Goal: Information Seeking & Learning: Learn about a topic

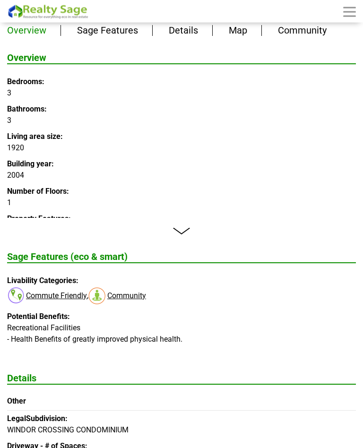
scroll to position [981, 0]
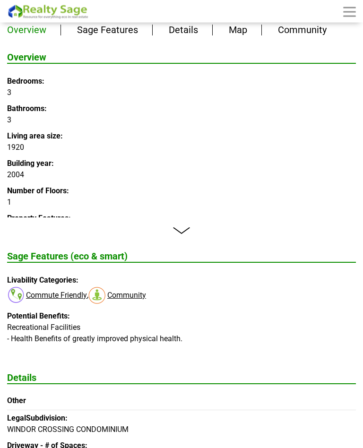
click at [181, 227] on link "Read More +" at bounding box center [181, 231] width 349 height 8
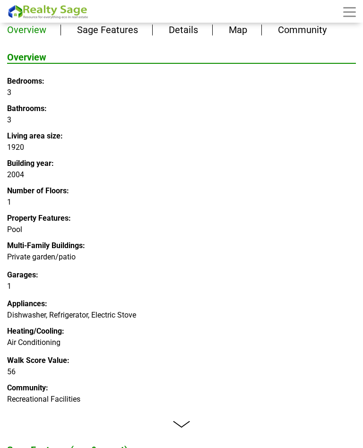
click at [190, 420] on link "Read less -" at bounding box center [181, 424] width 349 height 8
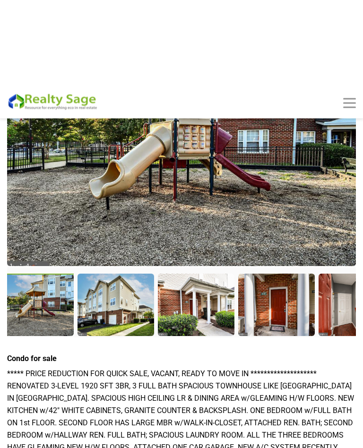
scroll to position [0, 0]
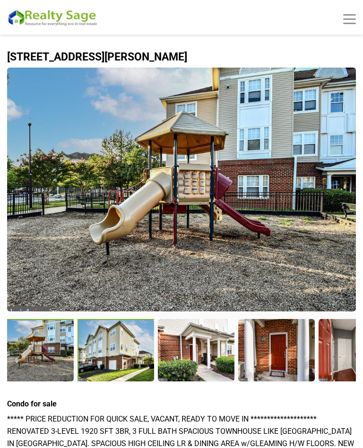
click at [125, 359] on div at bounding box center [115, 350] width 77 height 63
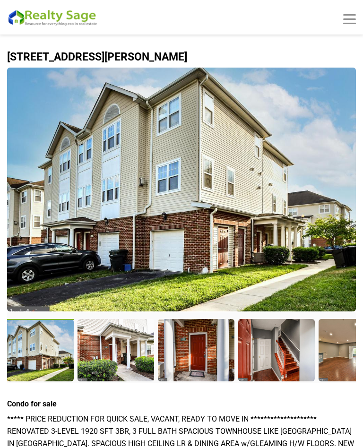
click at [126, 346] on div at bounding box center [115, 349] width 76 height 61
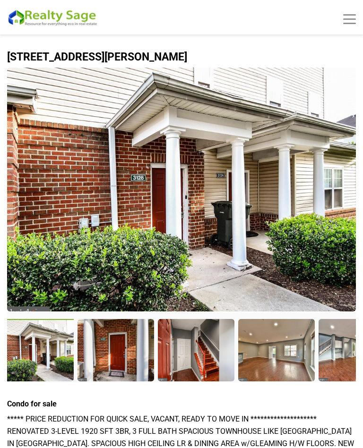
click at [128, 346] on div at bounding box center [115, 349] width 76 height 61
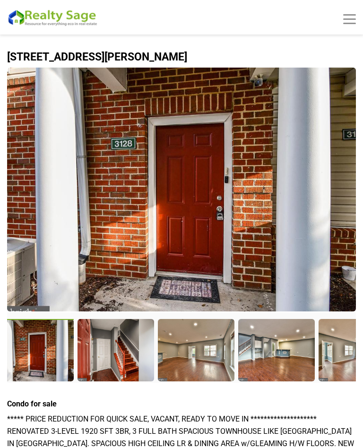
click at [127, 356] on div at bounding box center [115, 349] width 76 height 61
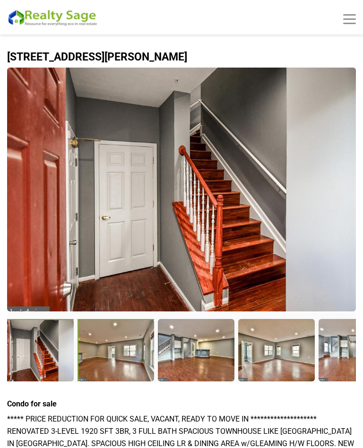
click at [134, 355] on div at bounding box center [115, 350] width 77 height 63
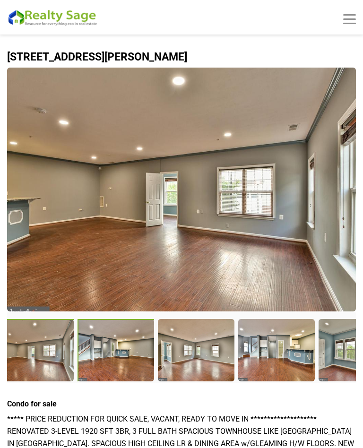
click at [119, 354] on div at bounding box center [115, 350] width 77 height 63
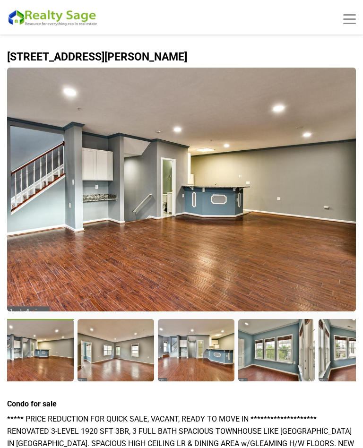
click at [129, 354] on div at bounding box center [115, 349] width 76 height 61
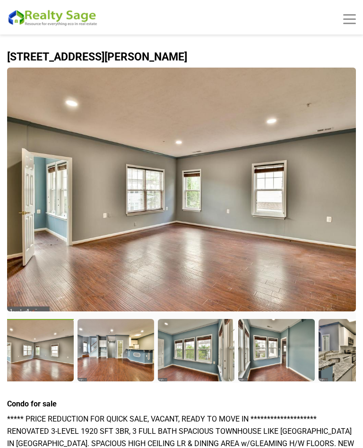
click at [132, 360] on div at bounding box center [115, 349] width 76 height 61
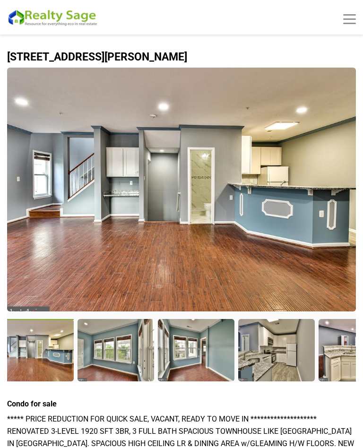
click at [117, 350] on div at bounding box center [115, 349] width 76 height 61
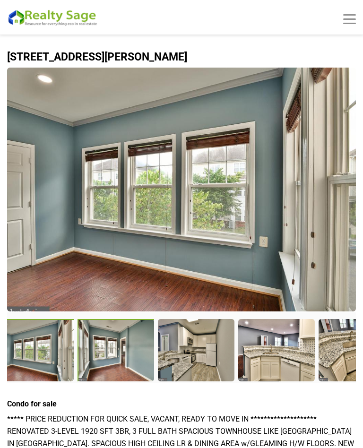
click at [120, 357] on div at bounding box center [115, 350] width 77 height 63
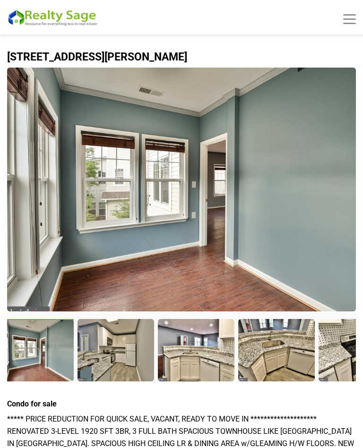
click at [124, 354] on div at bounding box center [115, 349] width 76 height 61
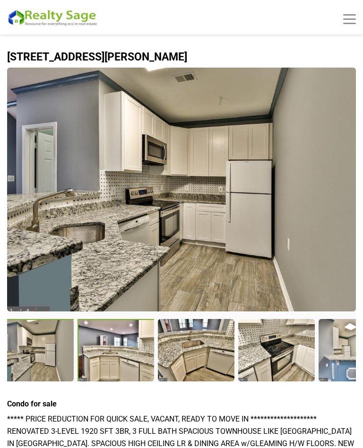
click at [113, 347] on div at bounding box center [115, 350] width 77 height 63
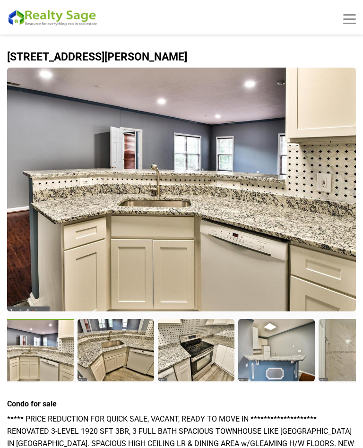
click at [124, 359] on div at bounding box center [115, 349] width 76 height 61
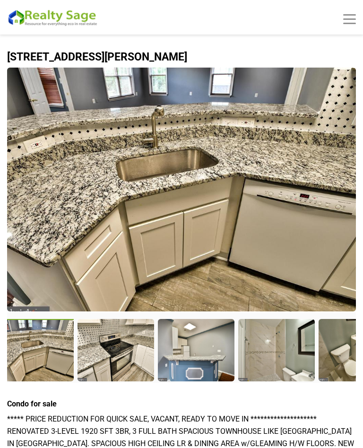
click at [123, 360] on div at bounding box center [115, 349] width 76 height 61
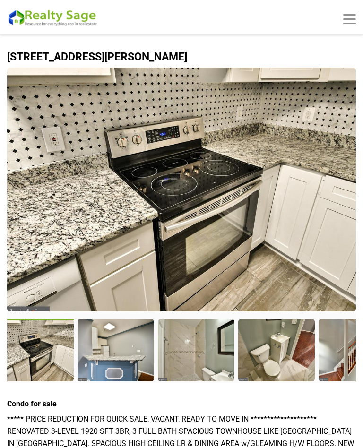
click at [121, 347] on div at bounding box center [115, 349] width 76 height 61
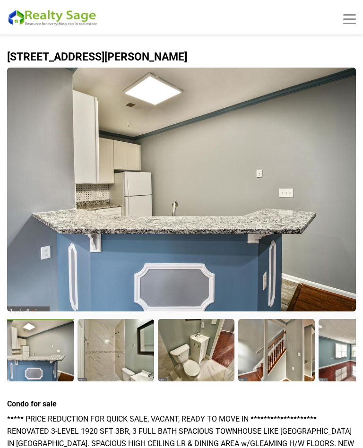
click at [124, 339] on div at bounding box center [115, 349] width 76 height 61
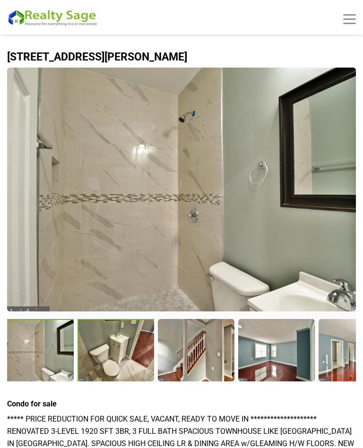
click at [121, 361] on div at bounding box center [115, 350] width 77 height 63
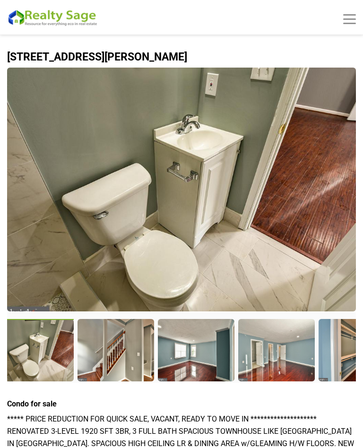
click at [124, 354] on div at bounding box center [115, 349] width 76 height 61
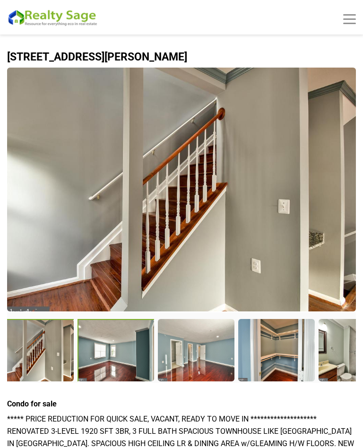
click at [125, 363] on div at bounding box center [115, 350] width 77 height 63
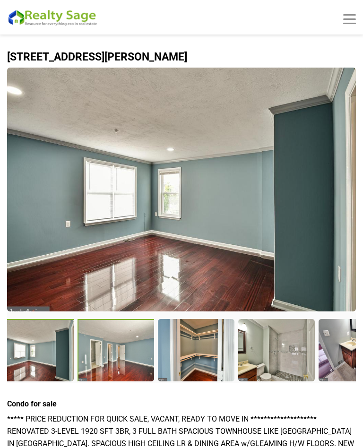
click at [134, 353] on div at bounding box center [115, 350] width 77 height 63
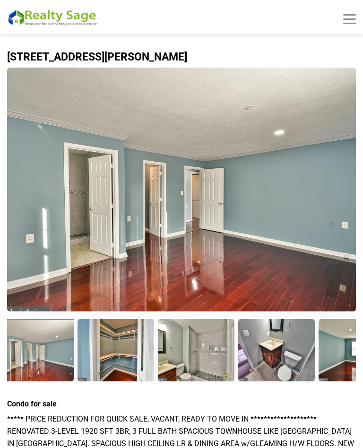
click at [119, 349] on div at bounding box center [115, 349] width 76 height 61
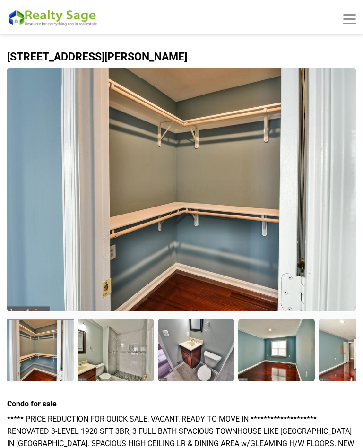
click at [124, 352] on div at bounding box center [115, 349] width 76 height 61
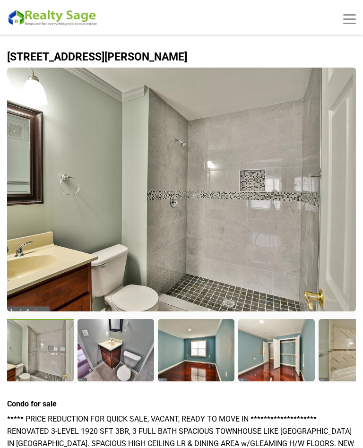
click at [129, 351] on div at bounding box center [115, 349] width 76 height 61
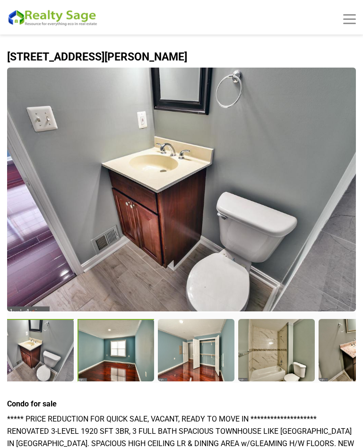
click at [121, 347] on div at bounding box center [115, 350] width 77 height 63
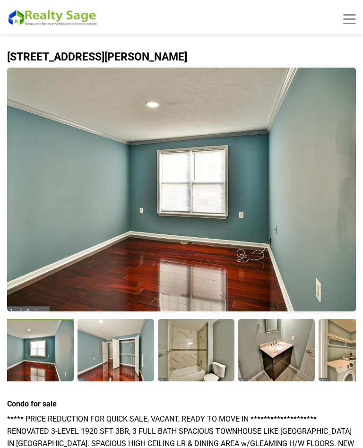
click at [129, 351] on div at bounding box center [115, 349] width 76 height 61
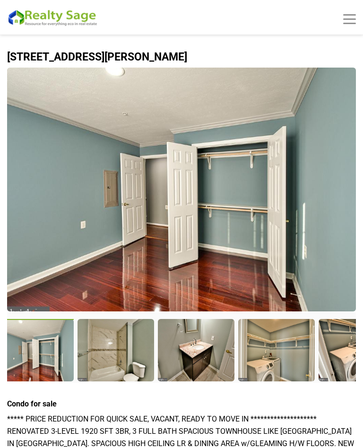
click at [129, 343] on div at bounding box center [115, 349] width 76 height 61
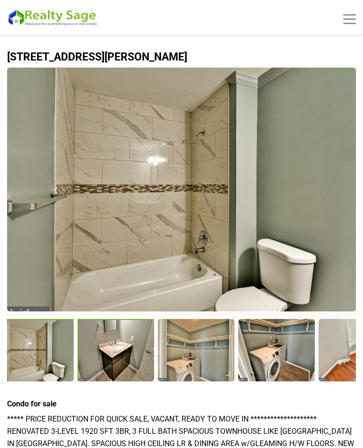
click at [129, 360] on div at bounding box center [115, 350] width 77 height 63
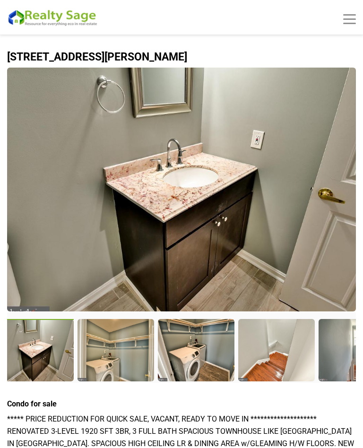
click at [132, 343] on div at bounding box center [115, 349] width 76 height 61
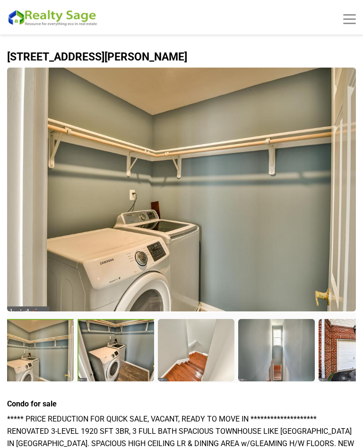
click at [127, 344] on div at bounding box center [115, 350] width 77 height 63
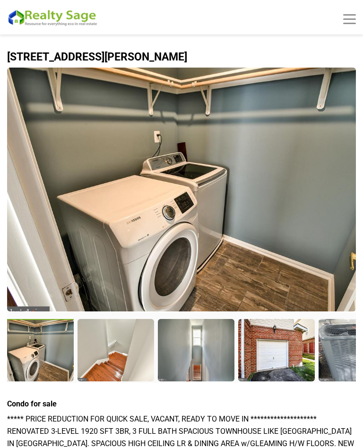
click at [127, 350] on div at bounding box center [115, 349] width 76 height 61
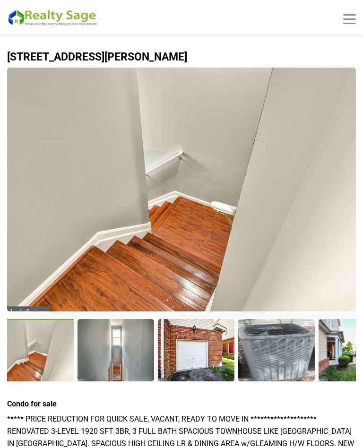
click at [120, 349] on div at bounding box center [115, 349] width 76 height 61
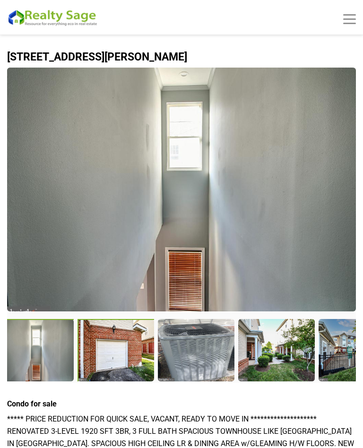
click at [122, 343] on div at bounding box center [115, 350] width 77 height 63
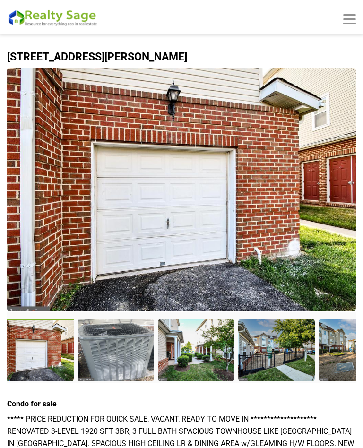
click at [130, 343] on div at bounding box center [115, 349] width 76 height 61
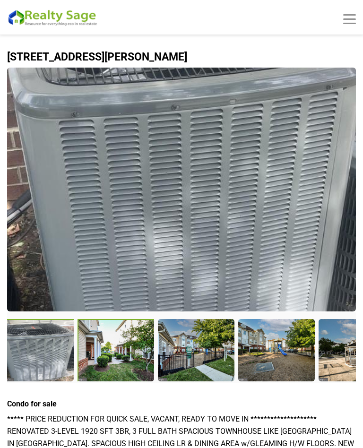
click at [124, 345] on div at bounding box center [115, 350] width 77 height 63
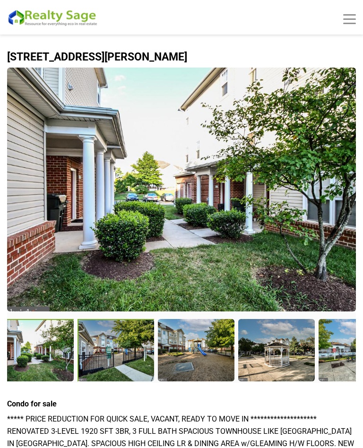
click at [129, 348] on div at bounding box center [115, 350] width 77 height 63
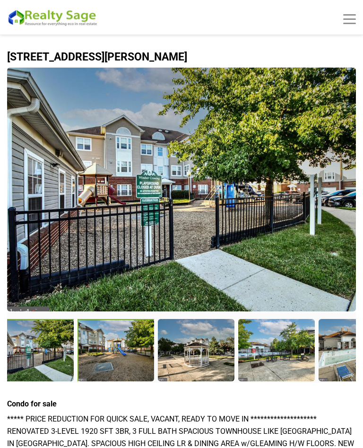
click at [125, 341] on div at bounding box center [115, 350] width 77 height 63
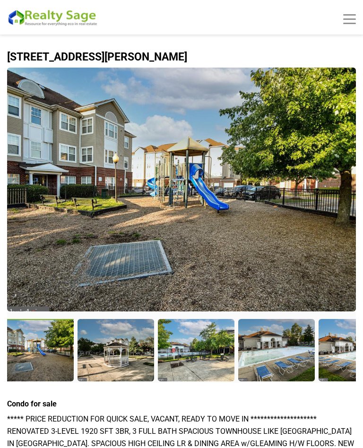
click at [118, 342] on div at bounding box center [115, 349] width 76 height 61
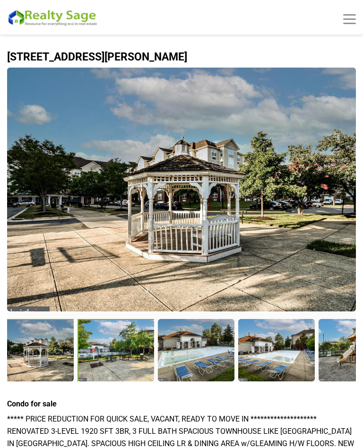
click at [123, 349] on div at bounding box center [115, 350] width 77 height 63
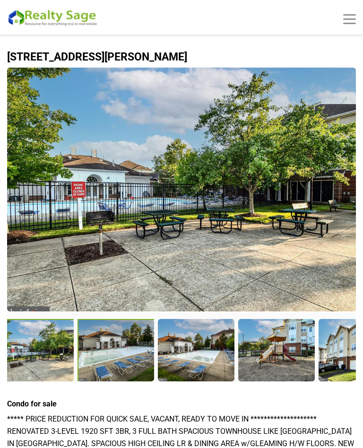
click at [125, 347] on div at bounding box center [115, 350] width 77 height 63
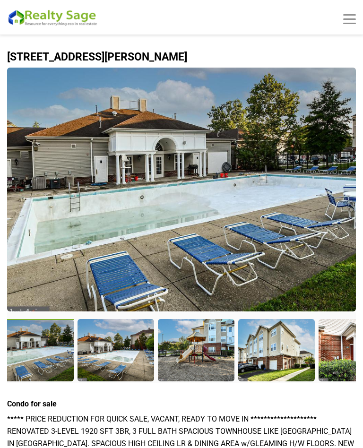
click at [119, 349] on div at bounding box center [115, 349] width 76 height 61
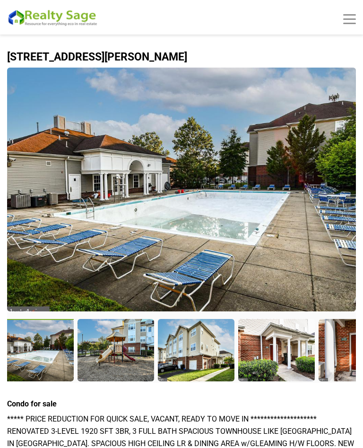
click at [127, 350] on div at bounding box center [115, 349] width 76 height 61
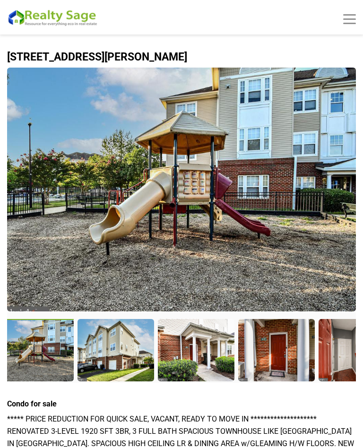
click at [125, 347] on div at bounding box center [115, 349] width 76 height 61
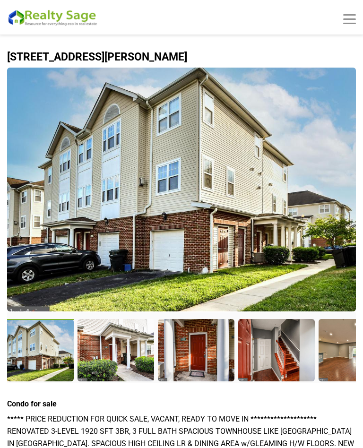
click at [131, 349] on div at bounding box center [115, 349] width 76 height 61
